Goal: Find specific page/section: Find specific page/section

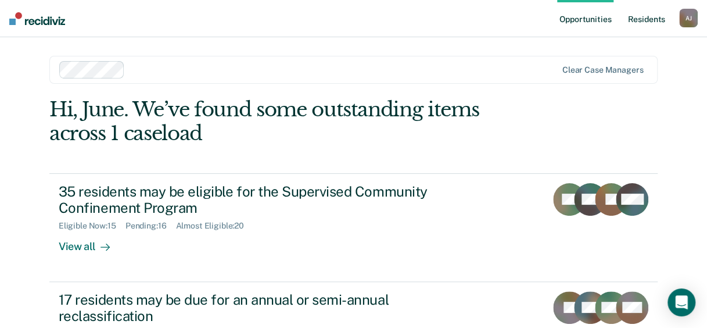
click at [637, 20] on link "Resident s" at bounding box center [646, 18] width 42 height 37
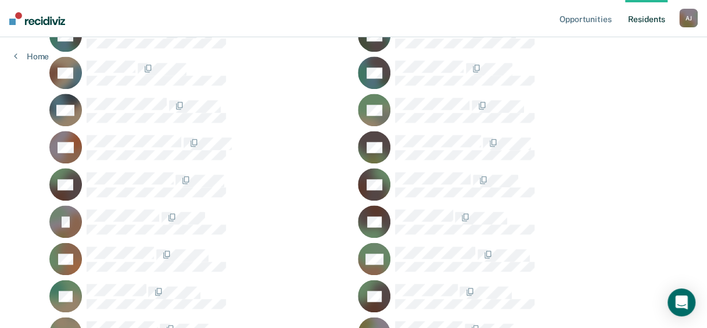
scroll to position [639, 0]
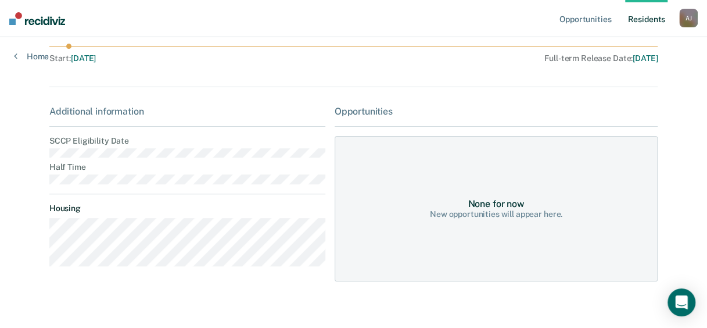
scroll to position [116, 0]
